Goal: Transaction & Acquisition: Purchase product/service

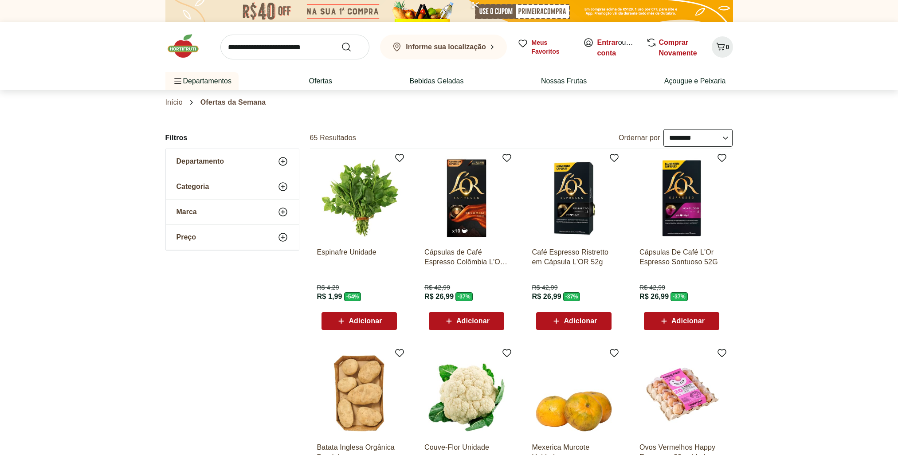
select select "**********"
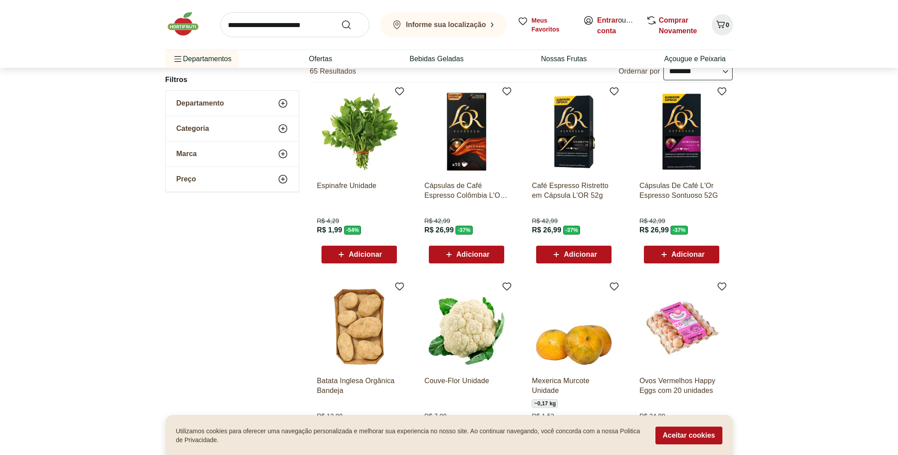
scroll to position [44, 0]
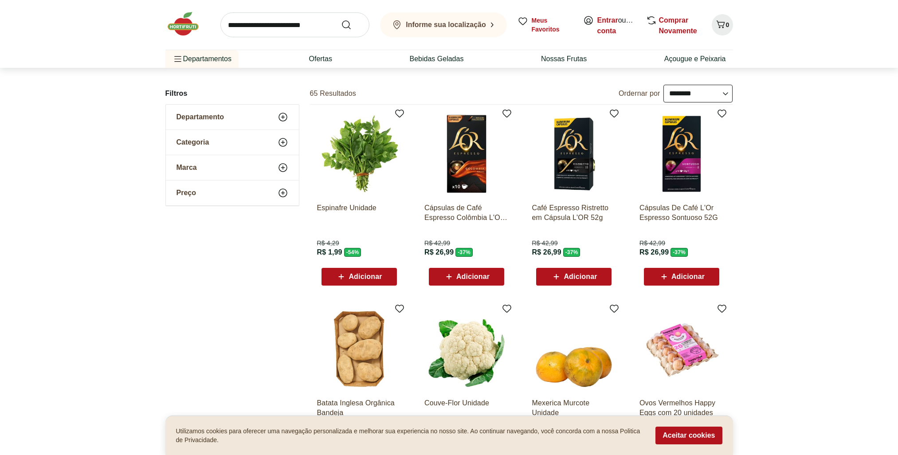
click at [367, 281] on span "Adicionar" at bounding box center [359, 276] width 46 height 11
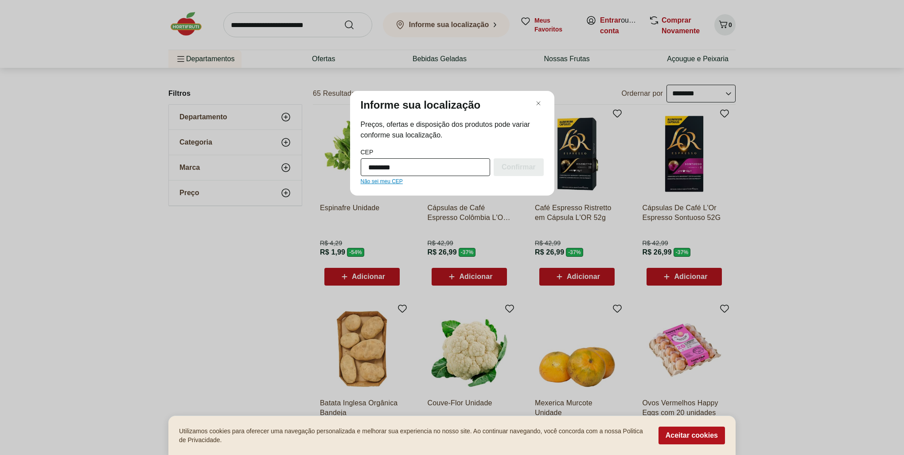
type input "*********"
drag, startPoint x: 432, startPoint y: 173, endPoint x: 272, endPoint y: 180, distance: 160.2
click at [272, 180] on div "Informe sua localização Preços, ofertas e disposição dos produtos pode variar c…" at bounding box center [452, 227] width 904 height 455
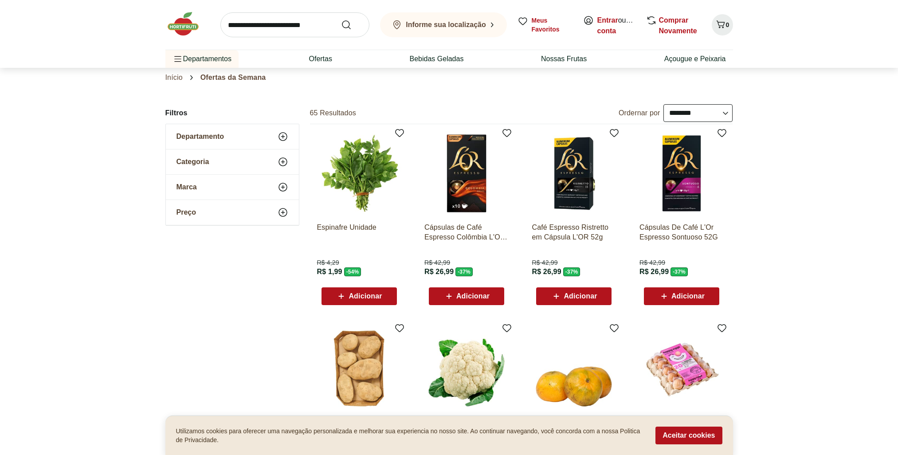
scroll to position [0, 0]
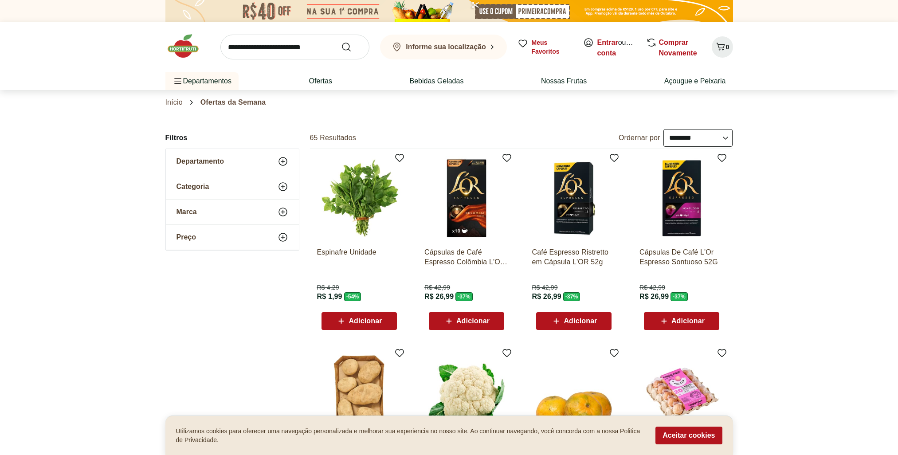
click at [491, 23] on div "Informe sua localização Meus Favoritos Entrar ou Criar conta Comprar Novamente 0" at bounding box center [448, 47] width 567 height 50
click at [480, 45] on b "Informe sua localização" at bounding box center [446, 47] width 80 height 8
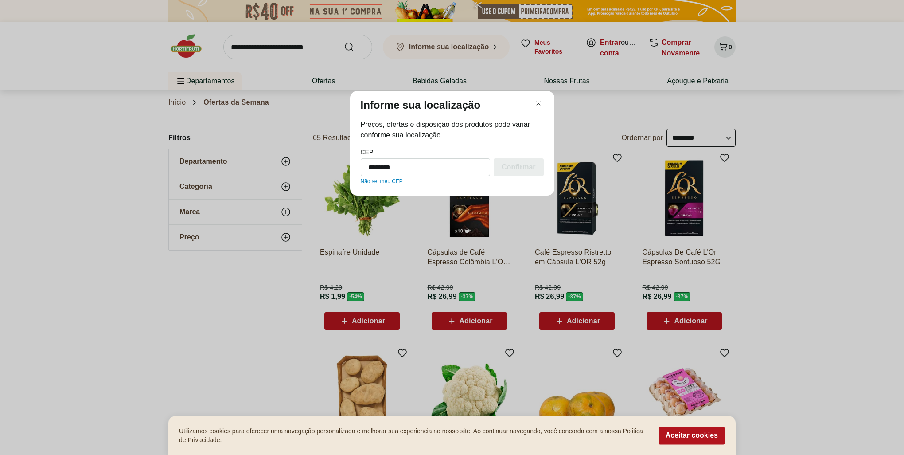
click at [461, 168] on input "********" at bounding box center [426, 167] width 130 height 18
type input "*********"
click at [540, 165] on div "Confirmar" at bounding box center [519, 167] width 50 height 18
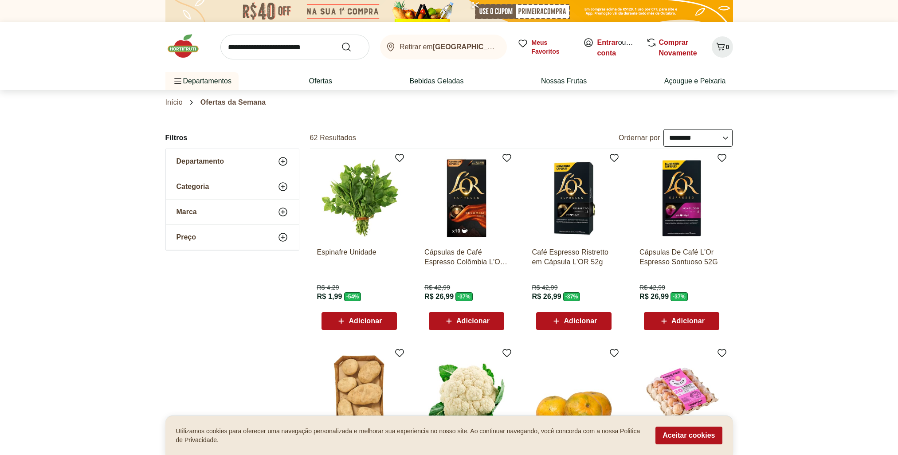
click at [458, 45] on b "[GEOGRAPHIC_DATA]/[GEOGRAPHIC_DATA]" at bounding box center [509, 47] width 153 height 8
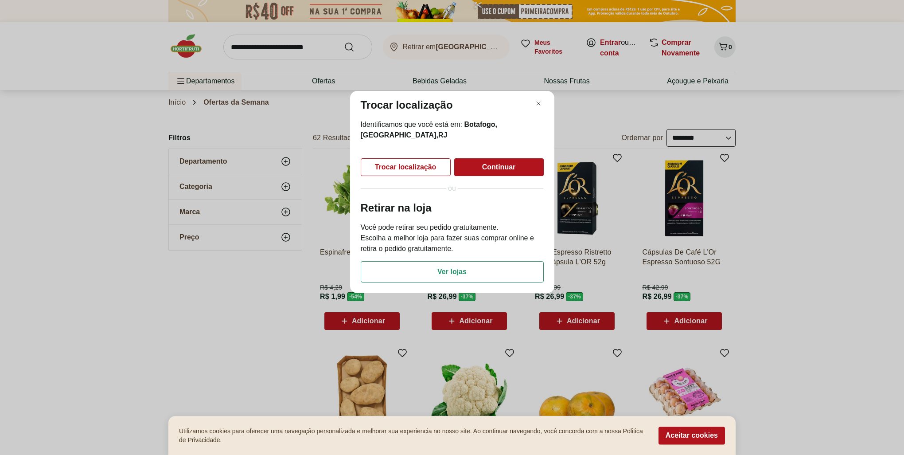
click at [438, 166] on div "Trocar localização" at bounding box center [405, 167] width 89 height 17
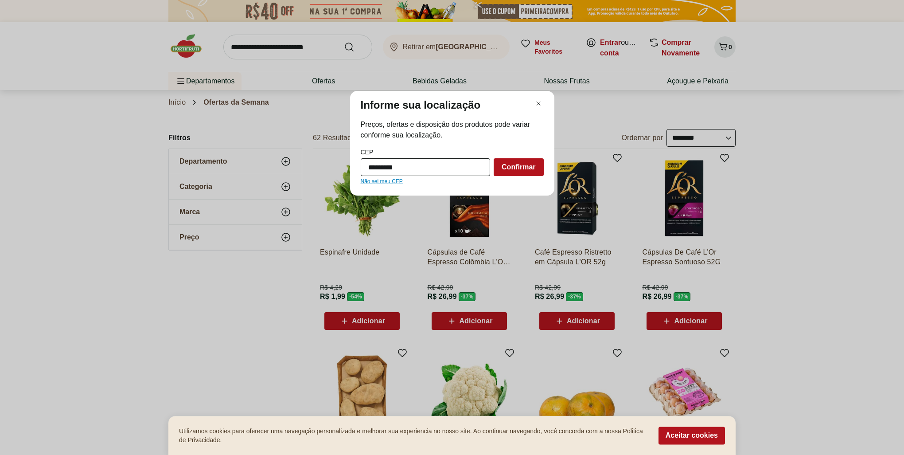
click at [437, 169] on input "*********" at bounding box center [426, 167] width 130 height 18
type input "*********"
click at [546, 163] on div "Informe sua localização Preços, ofertas e disposição dos produtos pode variar c…" at bounding box center [452, 143] width 204 height 105
click at [518, 167] on span "Confirmar" at bounding box center [519, 167] width 34 height 7
click at [536, 168] on div "Confirmar" at bounding box center [519, 167] width 50 height 18
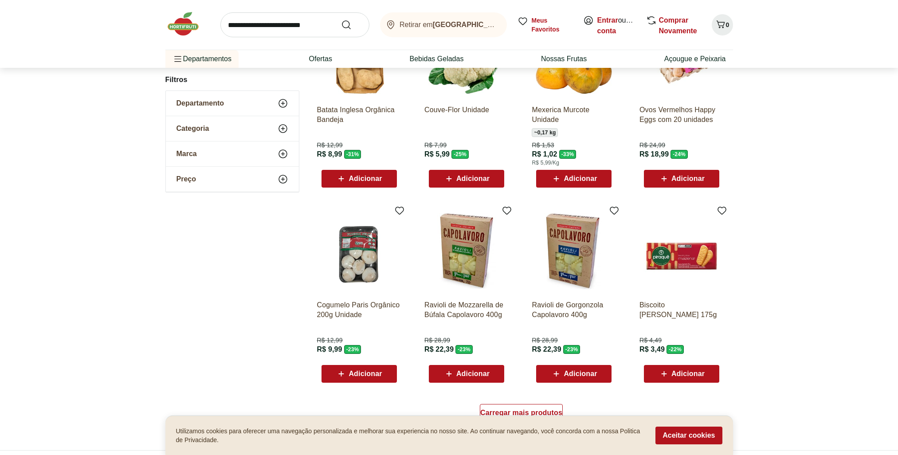
scroll to position [355, 0]
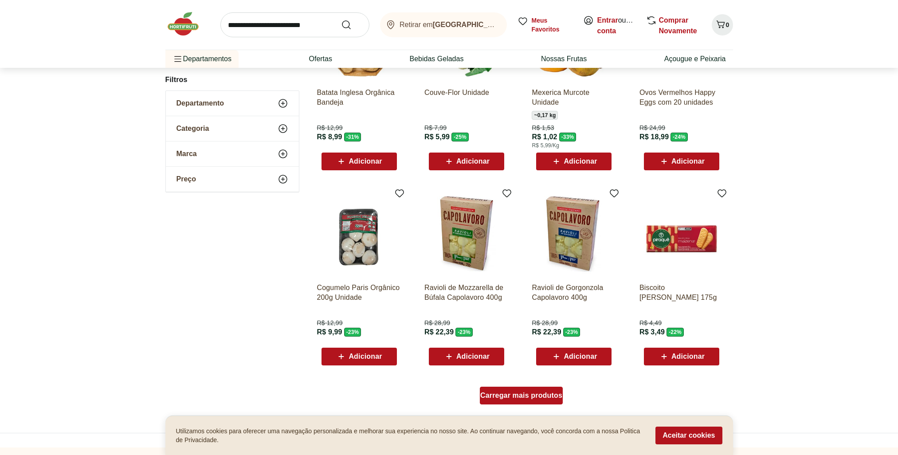
click at [550, 400] on div "Carregar mais produtos" at bounding box center [521, 396] width 83 height 18
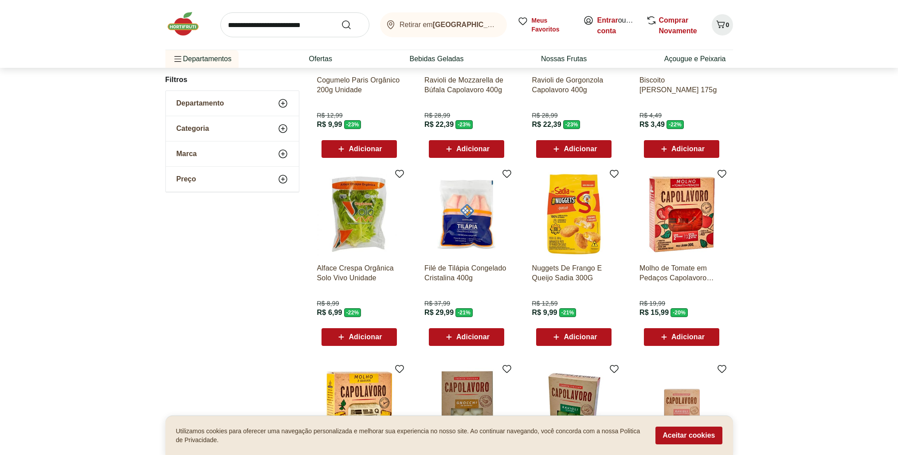
scroll to position [576, 0]
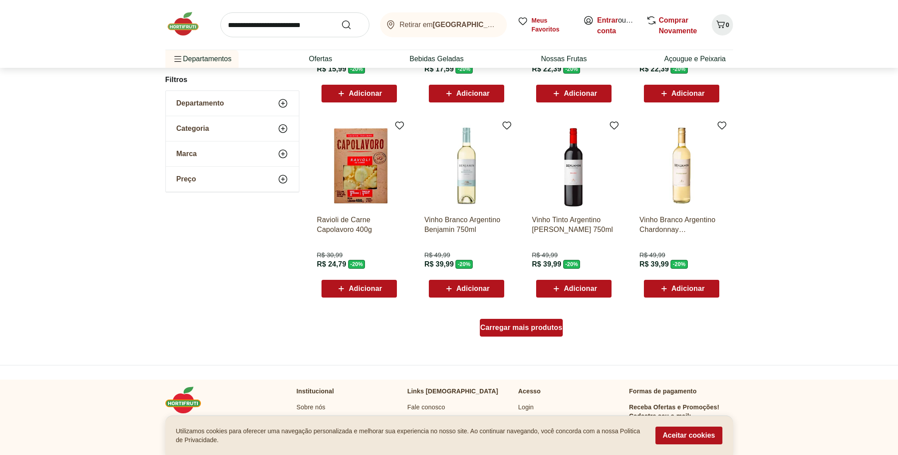
scroll to position [486, 0]
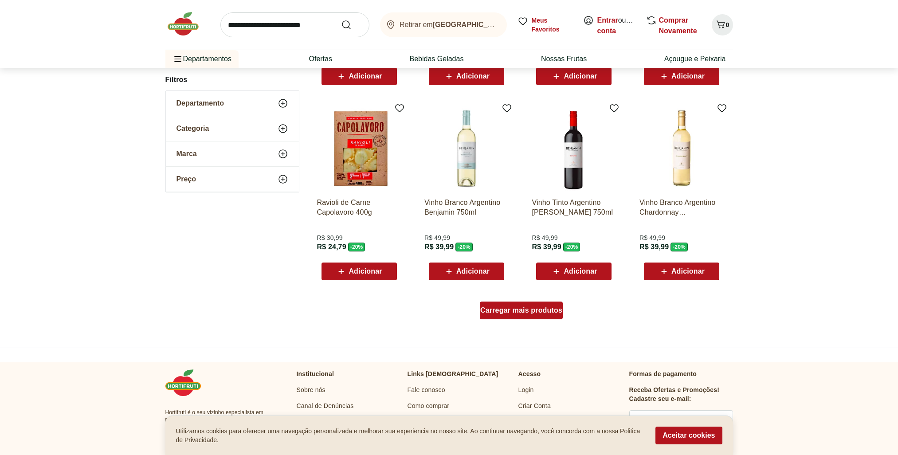
click at [554, 317] on div "Carregar mais produtos" at bounding box center [521, 310] width 83 height 18
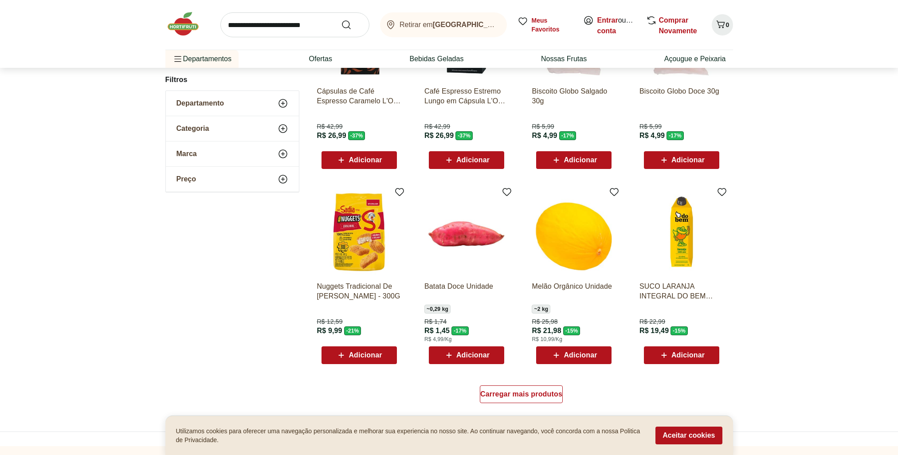
scroll to position [440, 0]
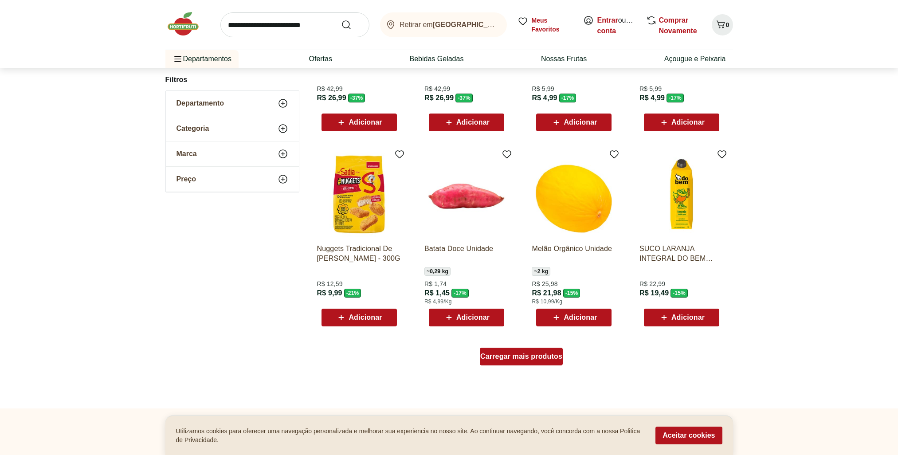
click at [541, 362] on div "Carregar mais produtos" at bounding box center [521, 357] width 83 height 18
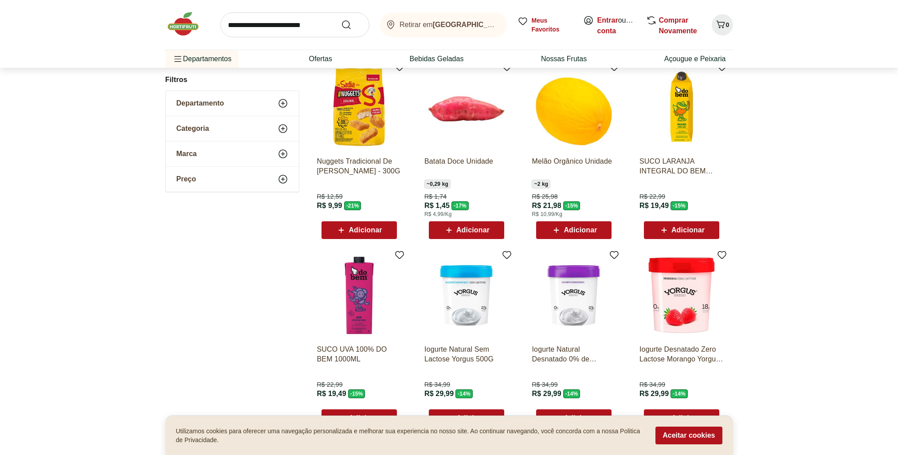
scroll to position [617, 0]
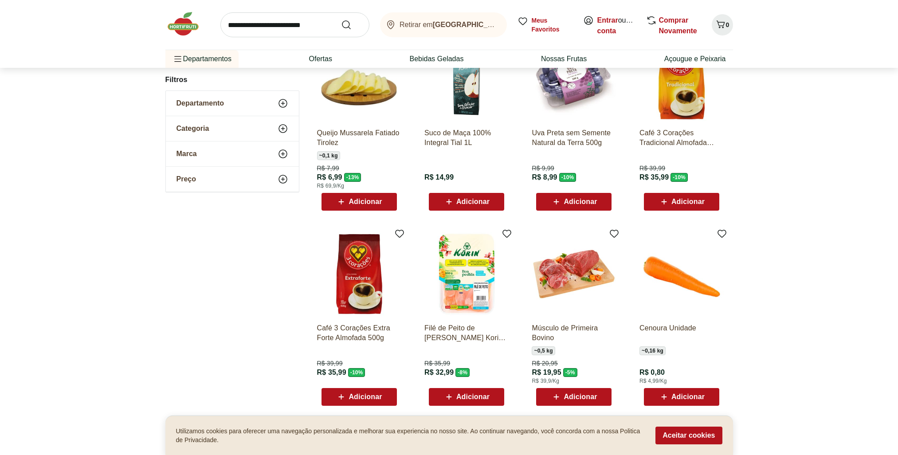
scroll to position [394, 0]
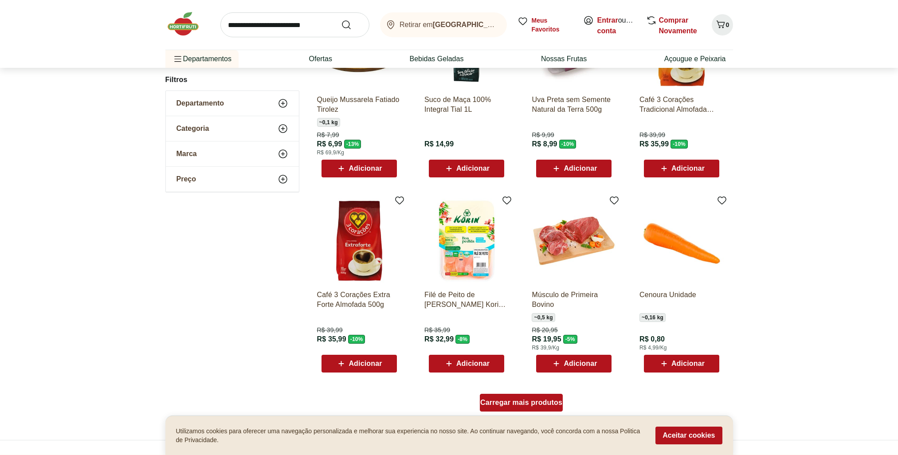
click at [514, 406] on span "Carregar mais produtos" at bounding box center [521, 402] width 82 height 7
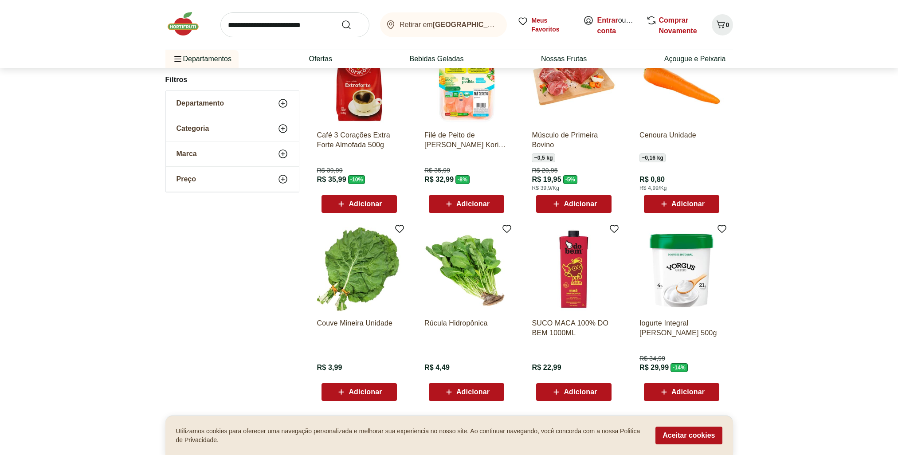
scroll to position [660, 0]
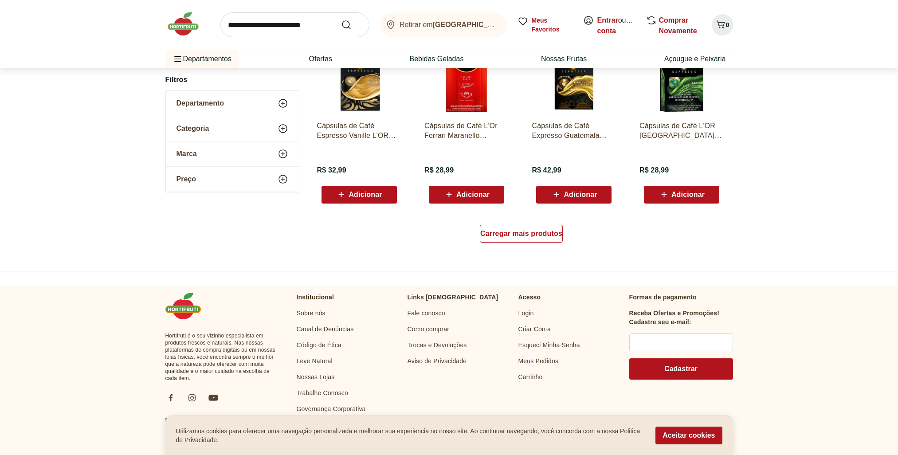
scroll to position [569, 0]
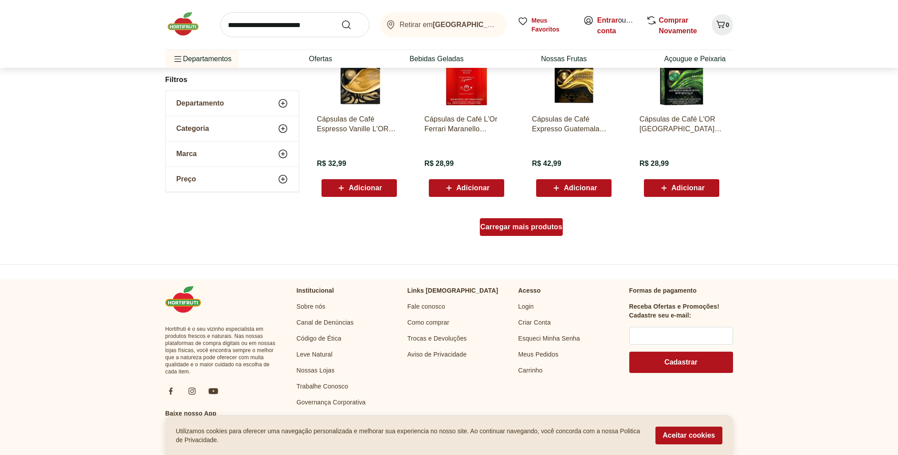
click at [533, 229] on span "Carregar mais produtos" at bounding box center [521, 226] width 82 height 7
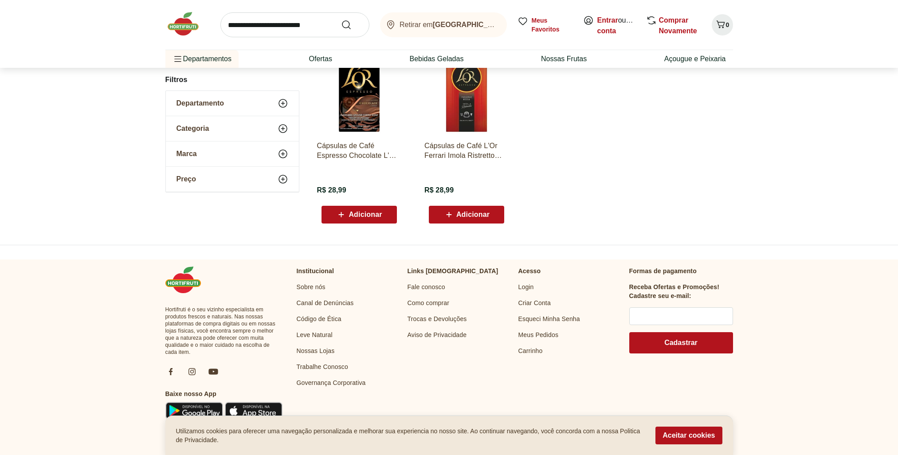
scroll to position [44, 0]
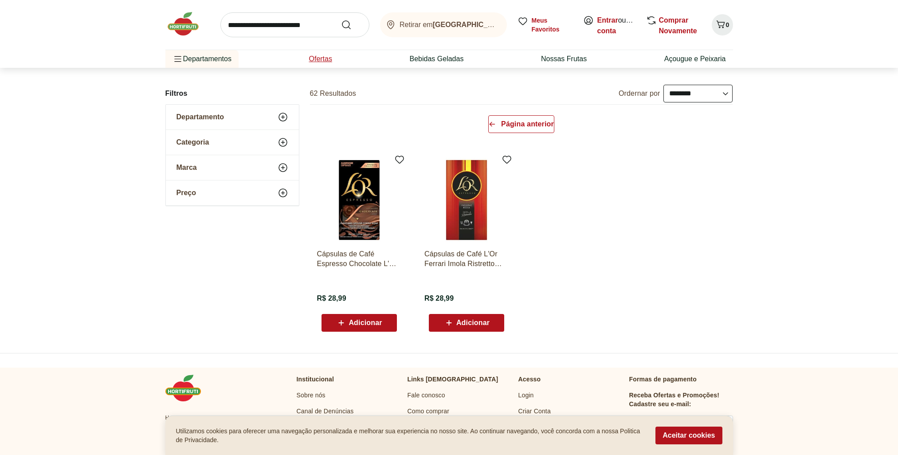
click at [331, 64] on li "Ofertas" at bounding box center [319, 59] width 37 height 18
click at [339, 58] on ul "Departamentos Nossa Marca Nossa Marca Ver tudo do departamento Açougue & Peixar…" at bounding box center [448, 59] width 567 height 18
click at [309, 61] on link "Ofertas" at bounding box center [320, 59] width 23 height 11
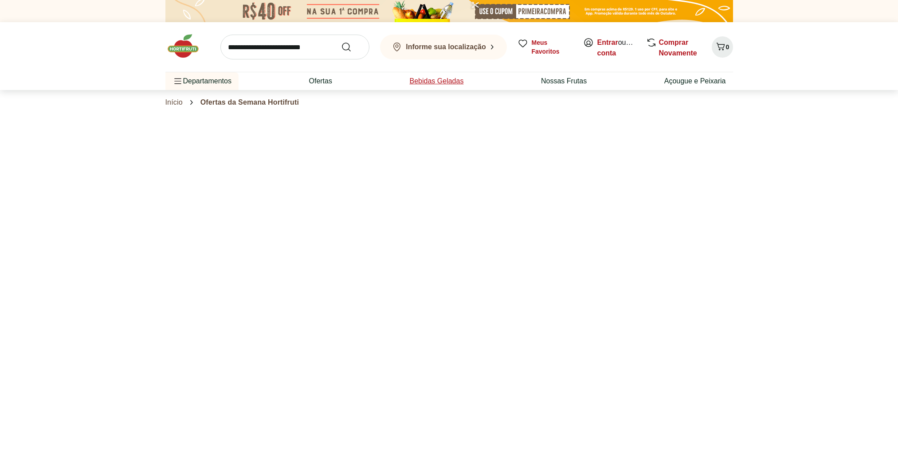
select select "**********"
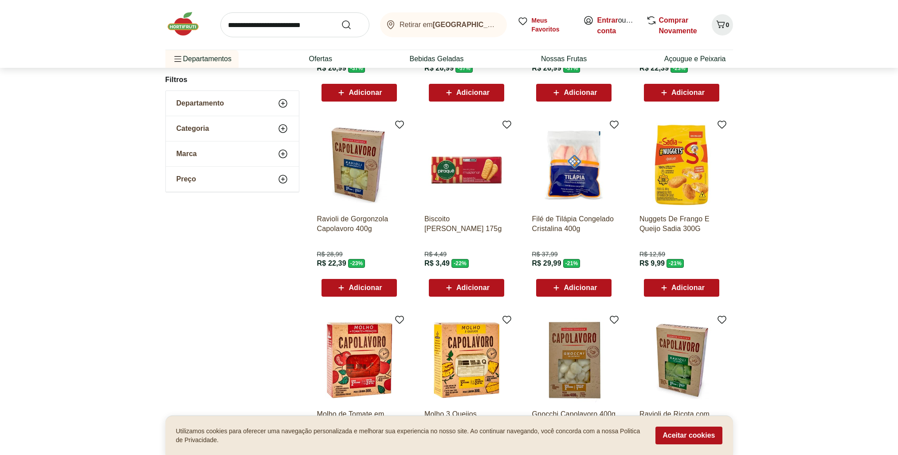
scroll to position [488, 0]
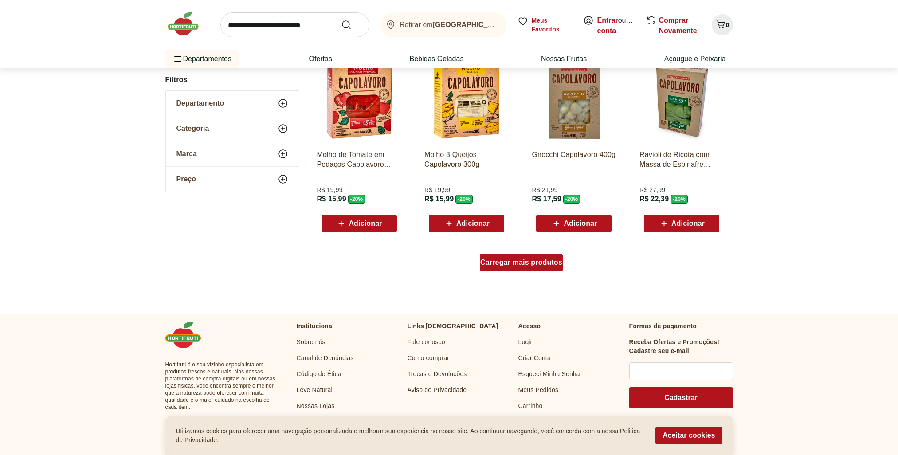
click at [553, 263] on span "Carregar mais produtos" at bounding box center [521, 262] width 82 height 7
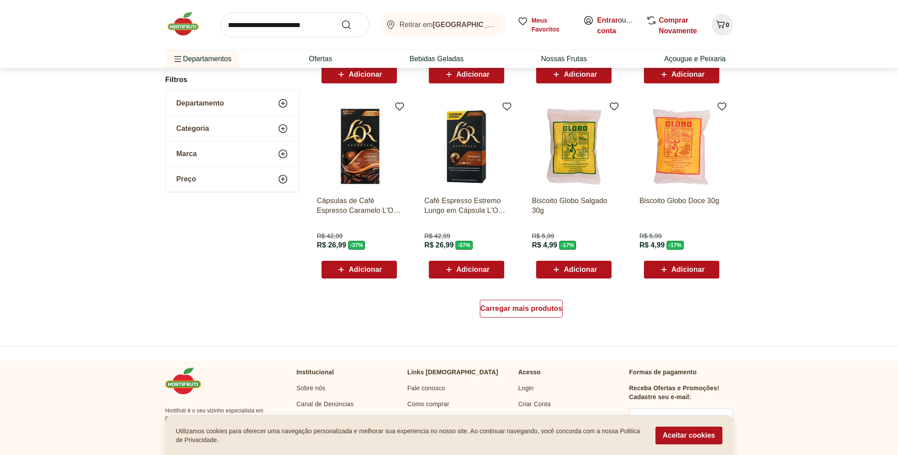
scroll to position [776, 0]
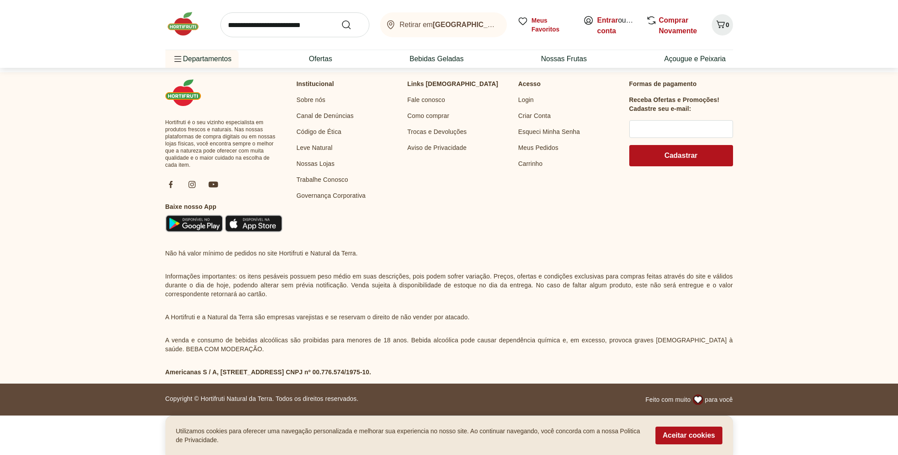
click at [284, 17] on input "search" at bounding box center [294, 24] width 149 height 25
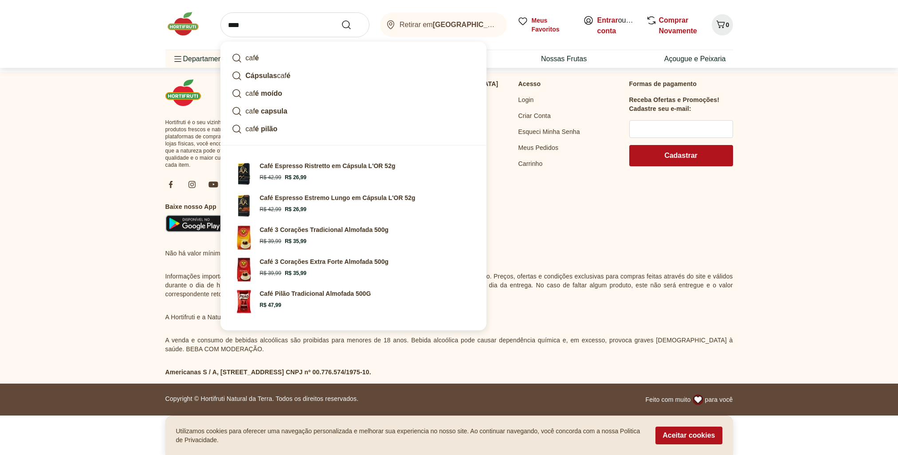
type input "****"
click at [341, 20] on button "Submit Search" at bounding box center [351, 25] width 21 height 11
